Goal: Navigation & Orientation: Understand site structure

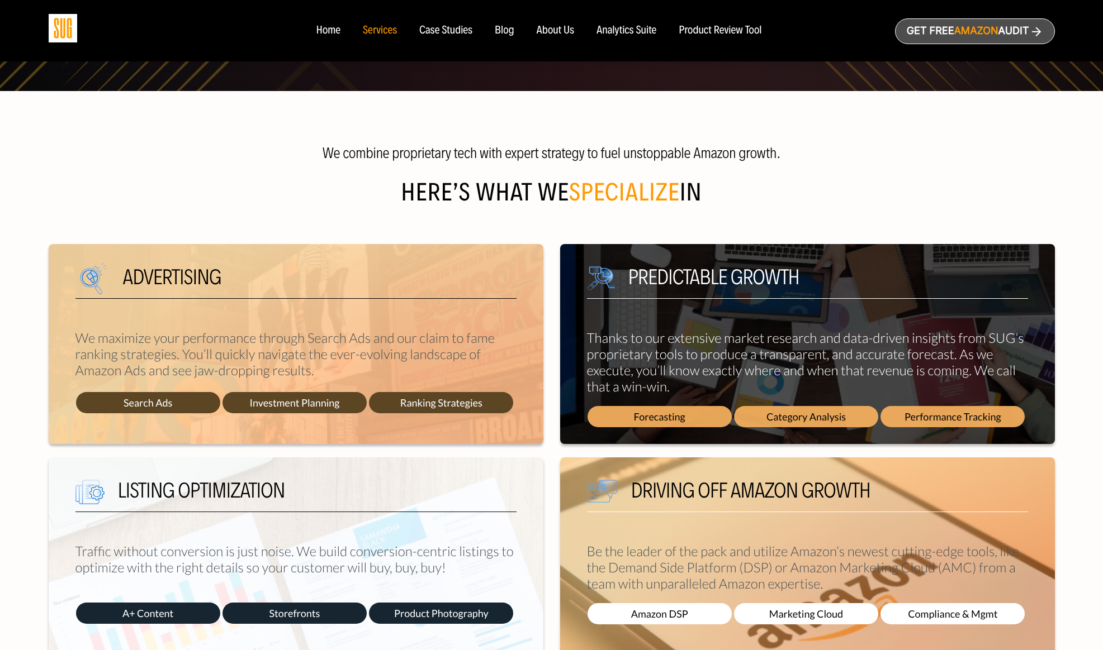
scroll to position [409, 0]
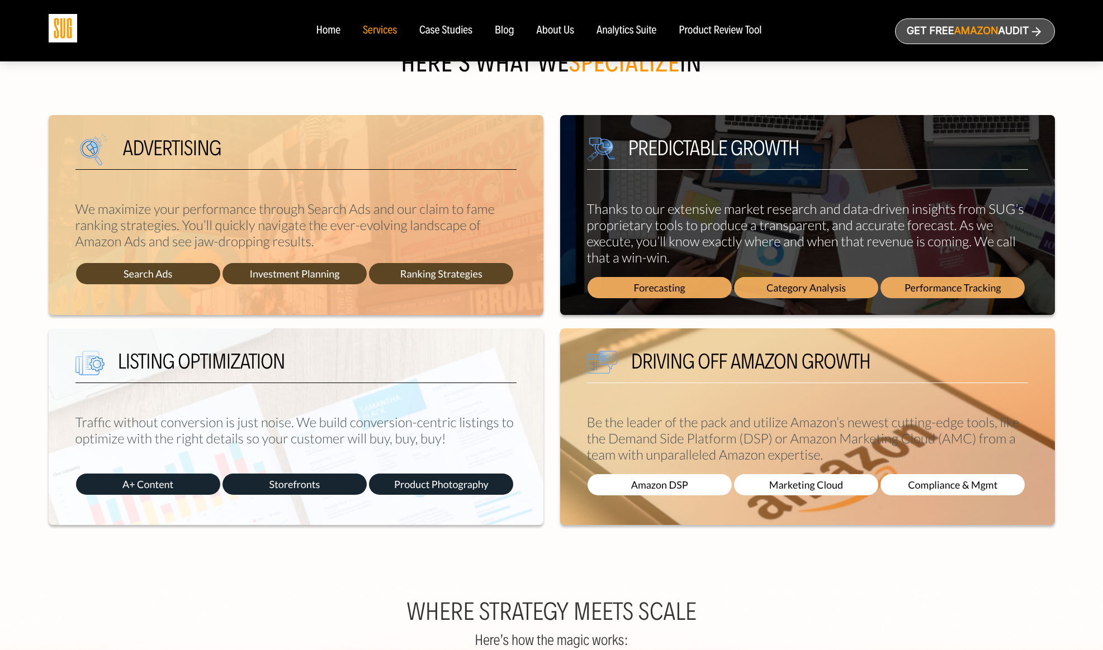
click at [455, 34] on div "Case Studies" at bounding box center [445, 31] width 53 height 12
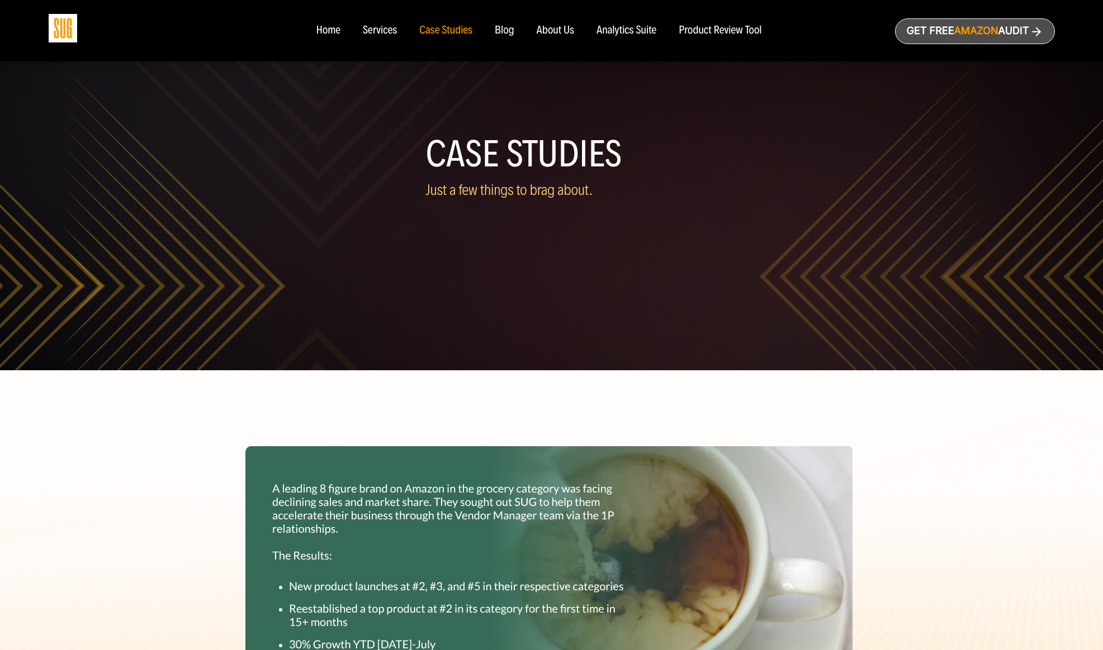
click at [506, 31] on div "Blog" at bounding box center [505, 31] width 20 height 12
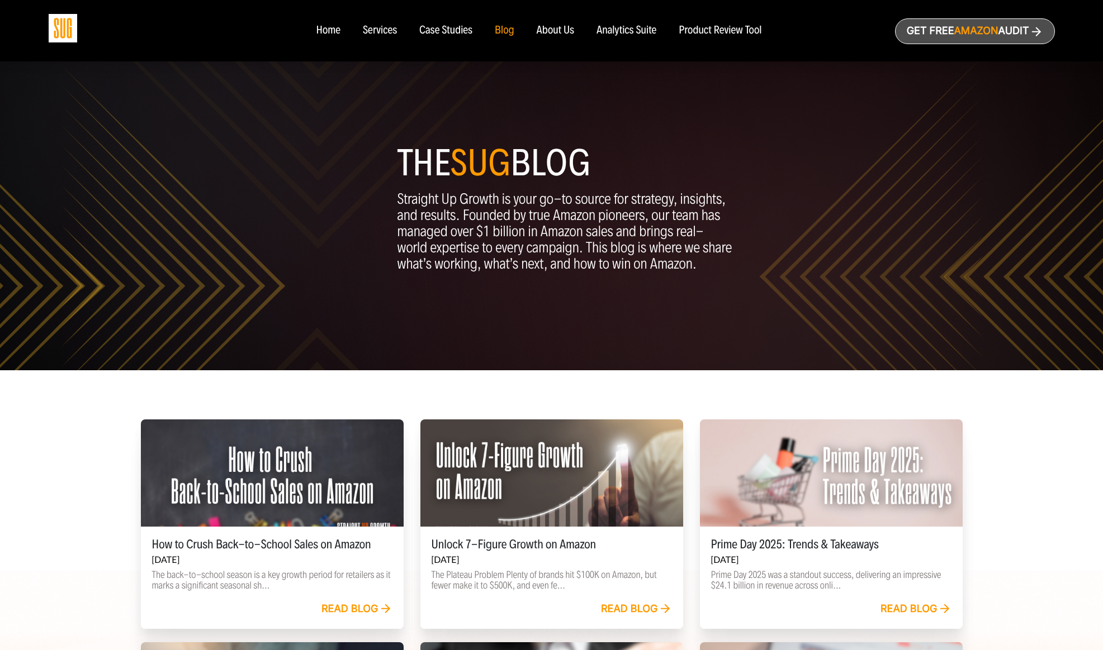
click at [564, 32] on div "About Us" at bounding box center [555, 31] width 38 height 12
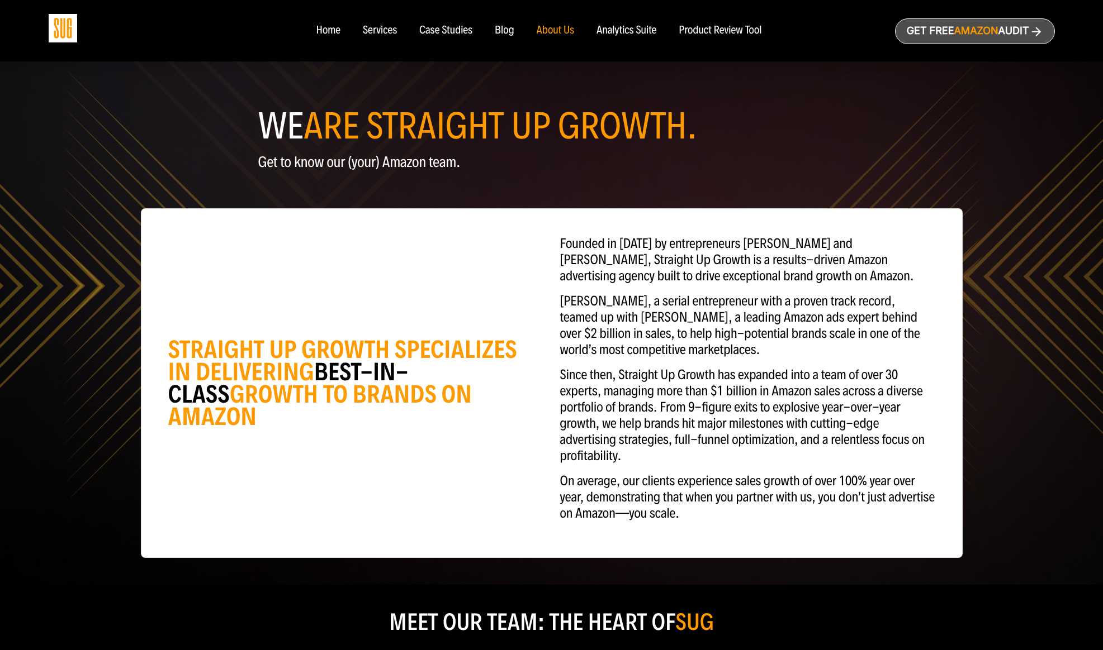
click at [378, 35] on div "Services" at bounding box center [380, 31] width 34 height 12
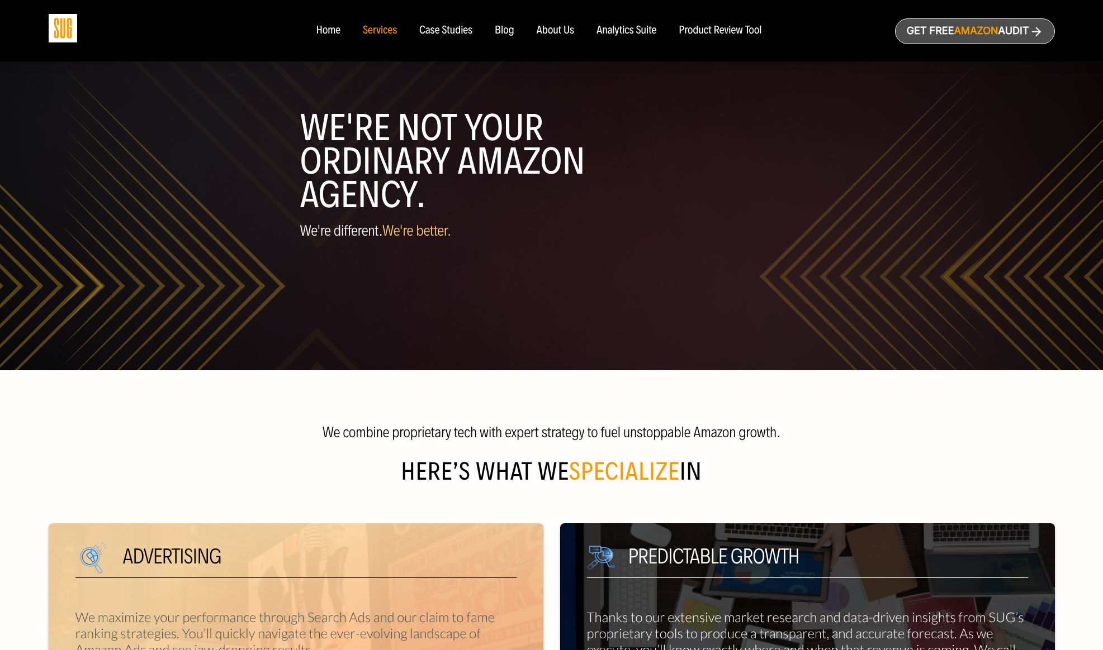
click at [338, 35] on div "Home" at bounding box center [328, 31] width 24 height 12
